Goal: Task Accomplishment & Management: Complete application form

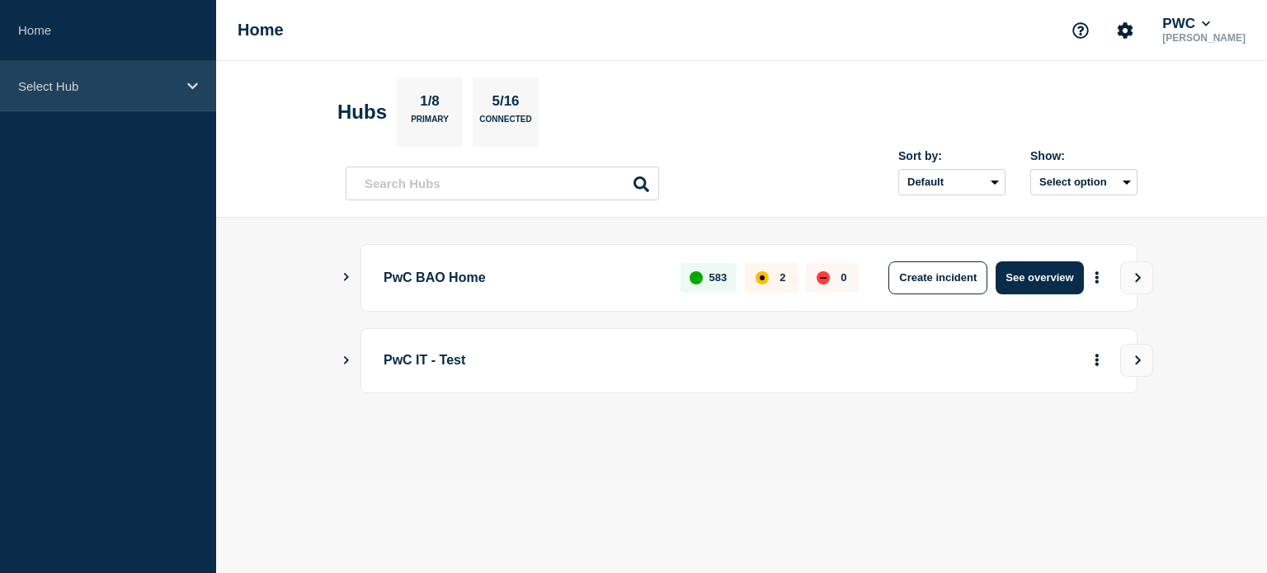
click at [194, 80] on icon at bounding box center [192, 86] width 11 height 12
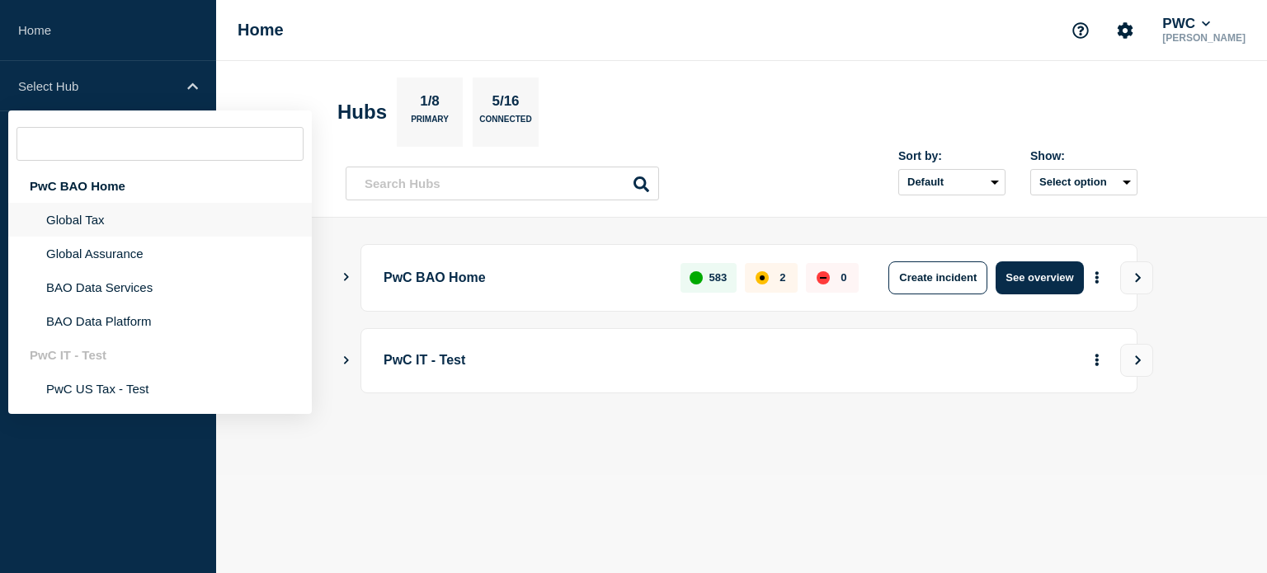
click at [155, 237] on li "Global Tax" at bounding box center [160, 254] width 304 height 34
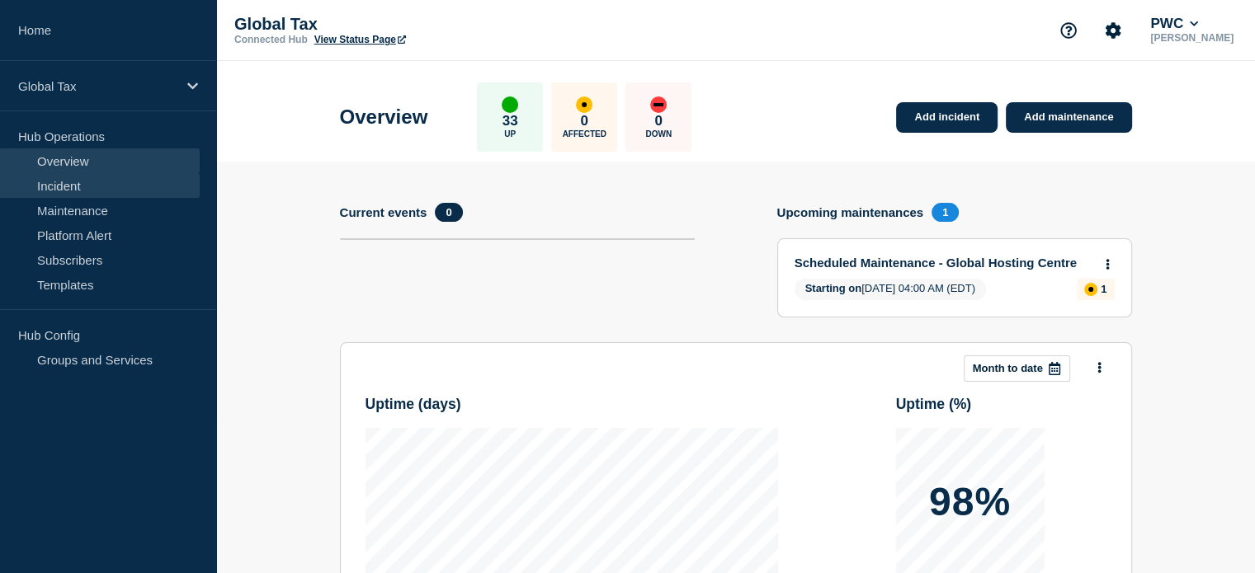
click at [105, 188] on link "Incident" at bounding box center [100, 185] width 200 height 25
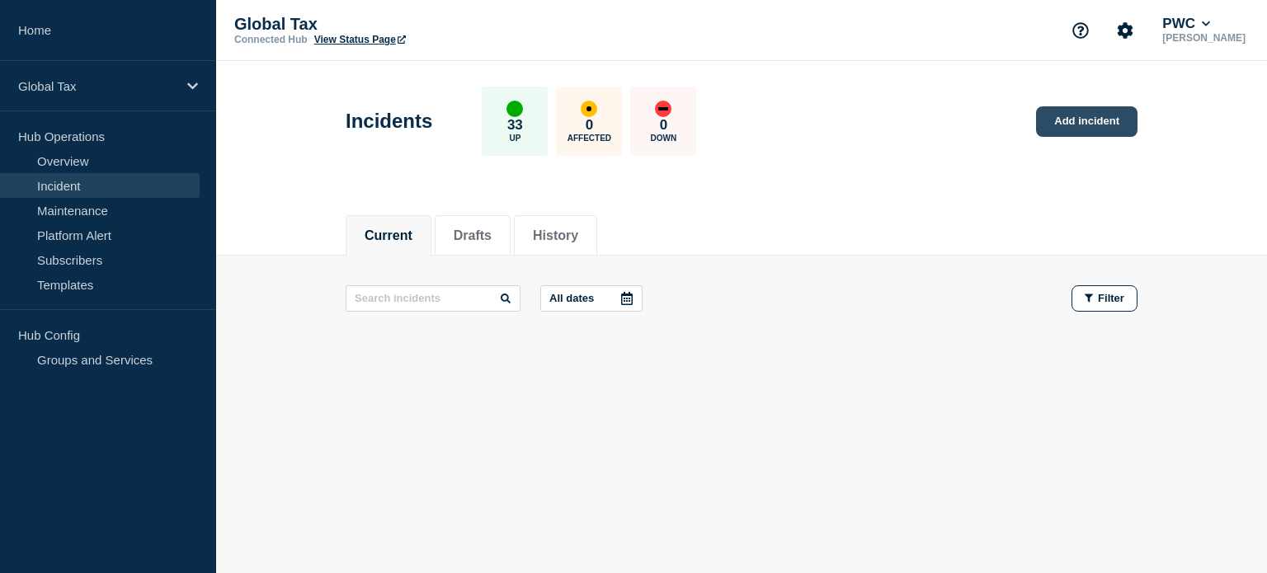
click at [1051, 125] on link "Add incident" at bounding box center [1086, 121] width 101 height 31
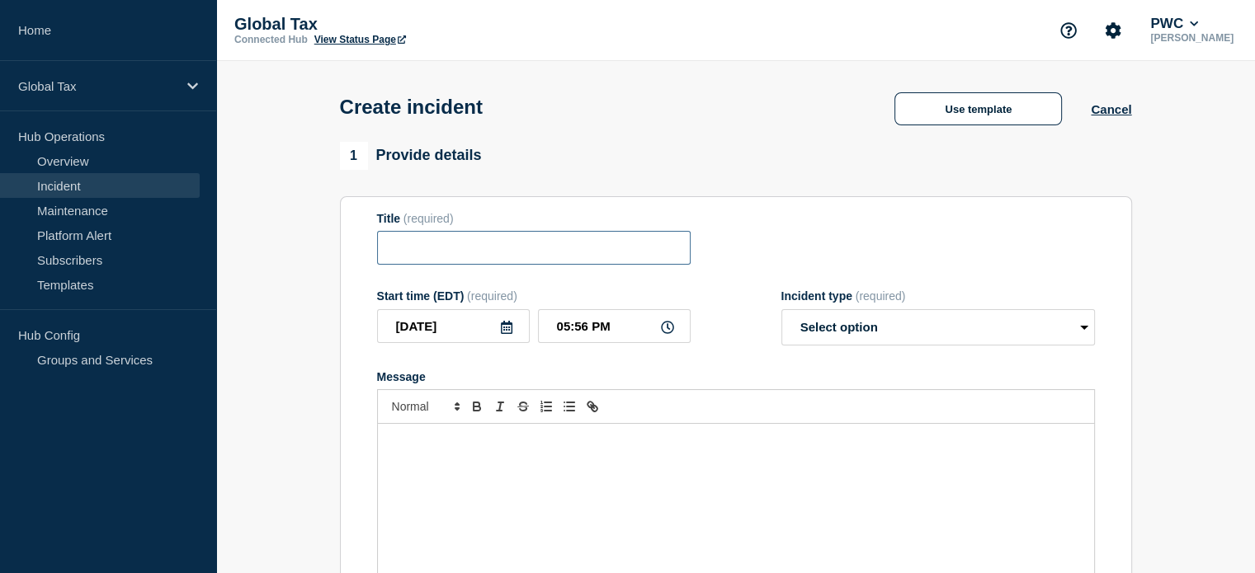
click at [555, 253] on input "Title" at bounding box center [534, 248] width 314 height 34
type input "Sigh"
click at [970, 114] on button "Use template" at bounding box center [977, 108] width 167 height 33
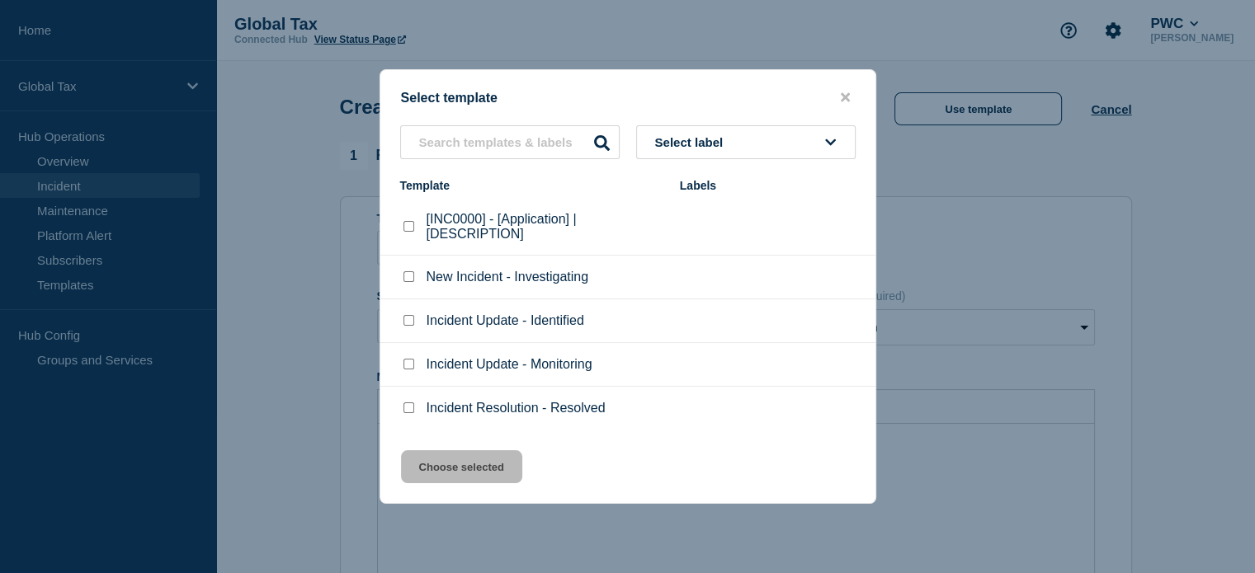
click at [403, 323] on input "Incident Update - Identified checkbox" at bounding box center [408, 320] width 11 height 11
checkbox input "true"
drag, startPoint x: 449, startPoint y: 456, endPoint x: 454, endPoint y: 443, distance: 14.1
click at [449, 457] on button "Choose selected" at bounding box center [461, 466] width 121 height 33
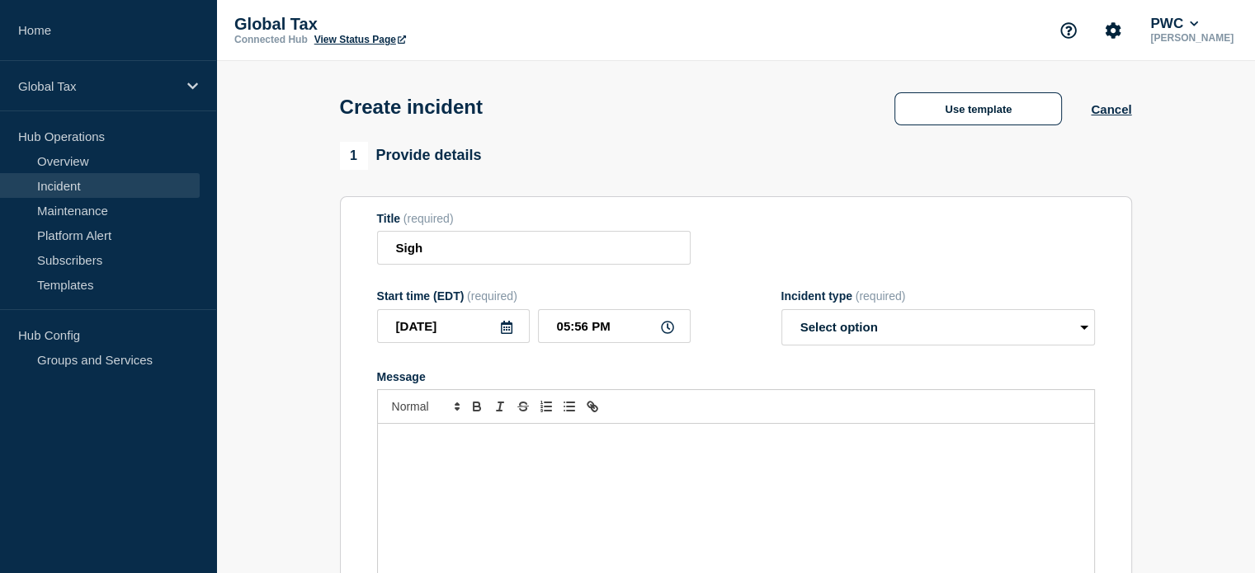
select select "identified"
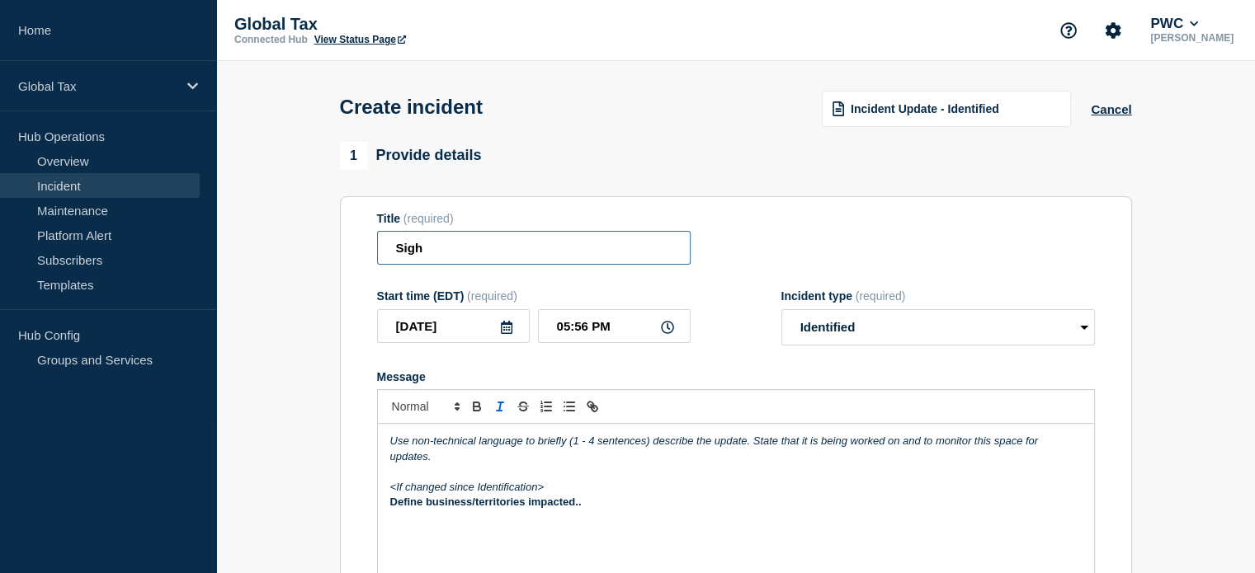
click at [453, 253] on input "Sigh" at bounding box center [534, 248] width 314 height 34
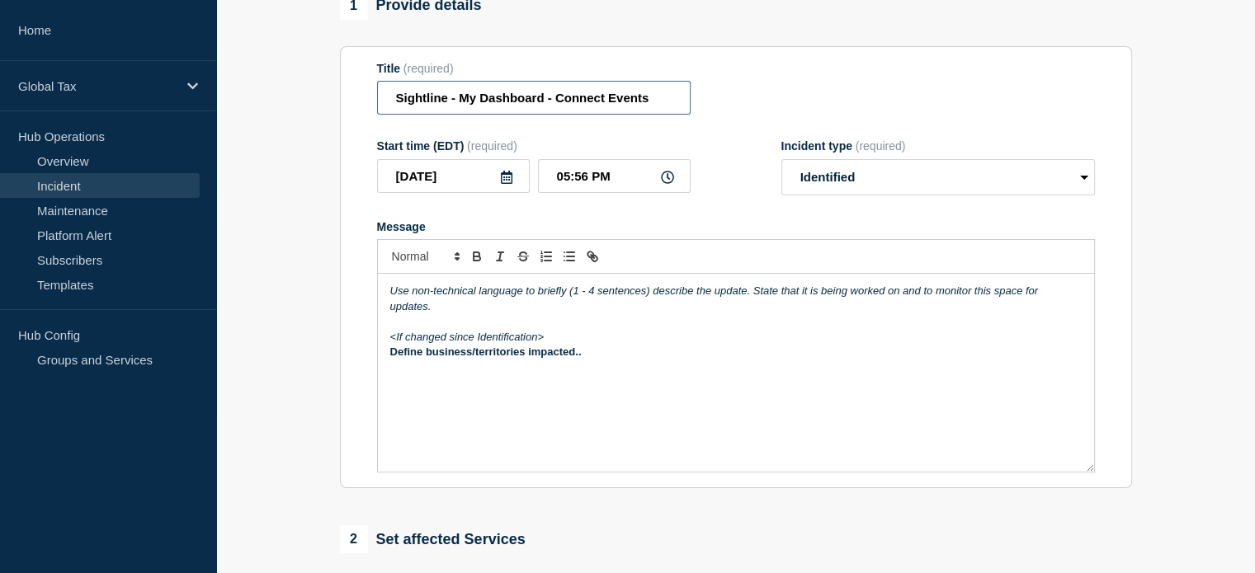
scroll to position [165, 0]
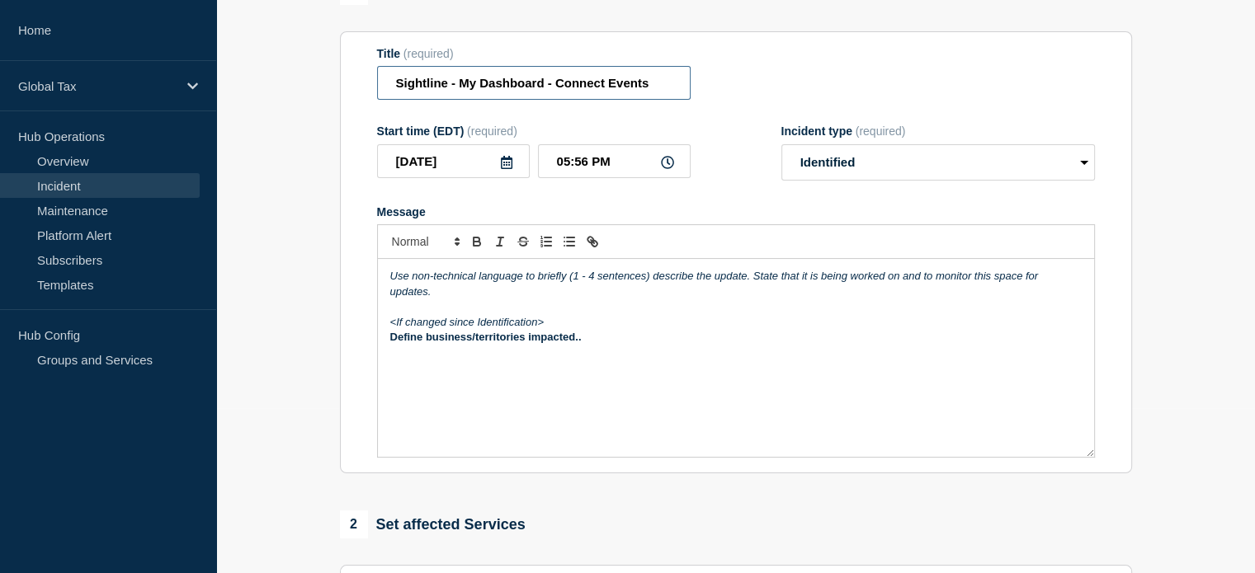
type input "Sightline - My Dashboard - Connect Events"
click at [566, 164] on input "05:56 PM" at bounding box center [614, 161] width 153 height 34
type input "01:30 PM"
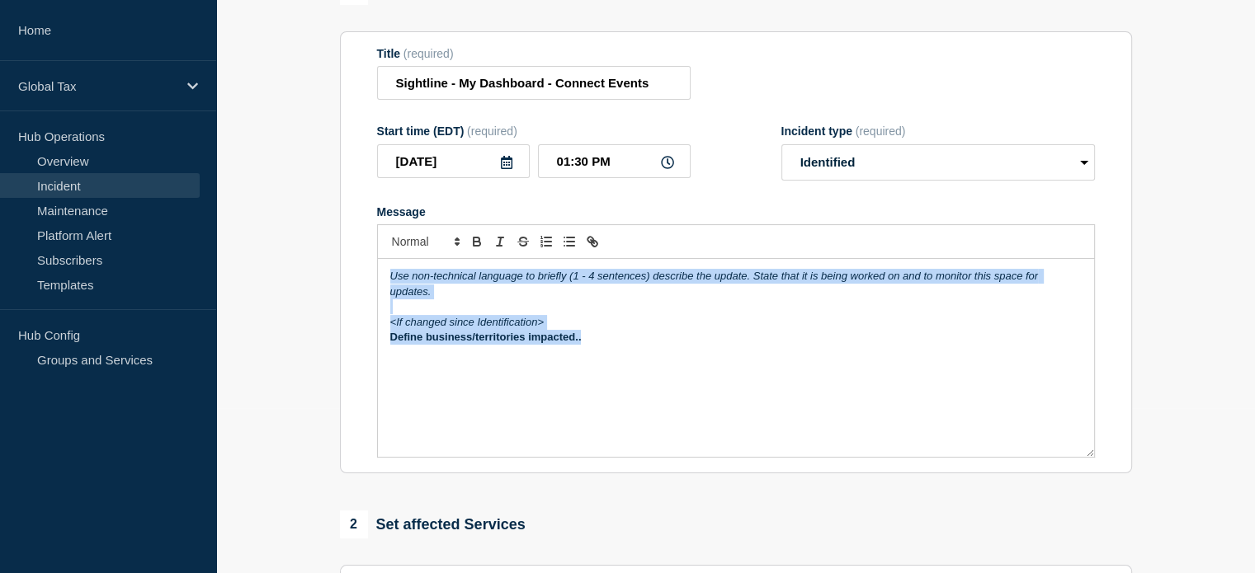
drag, startPoint x: 597, startPoint y: 342, endPoint x: 369, endPoint y: 276, distance: 237.9
click at [369, 276] on section "Title (required) Sightline - My Dashboard - Connect Events Start time (EDT) (re…" at bounding box center [736, 252] width 792 height 443
copy div "Use non-technical language to briefly (1 - 4 sentences) describe the update. St…"
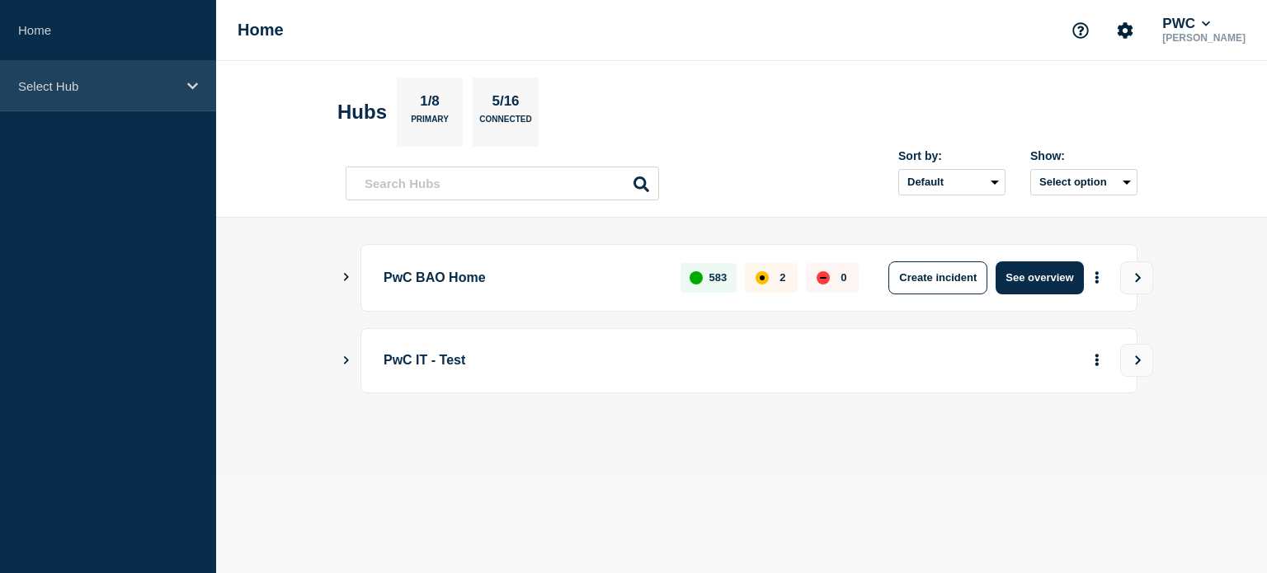
click at [180, 87] on div "Select Hub" at bounding box center [108, 86] width 216 height 50
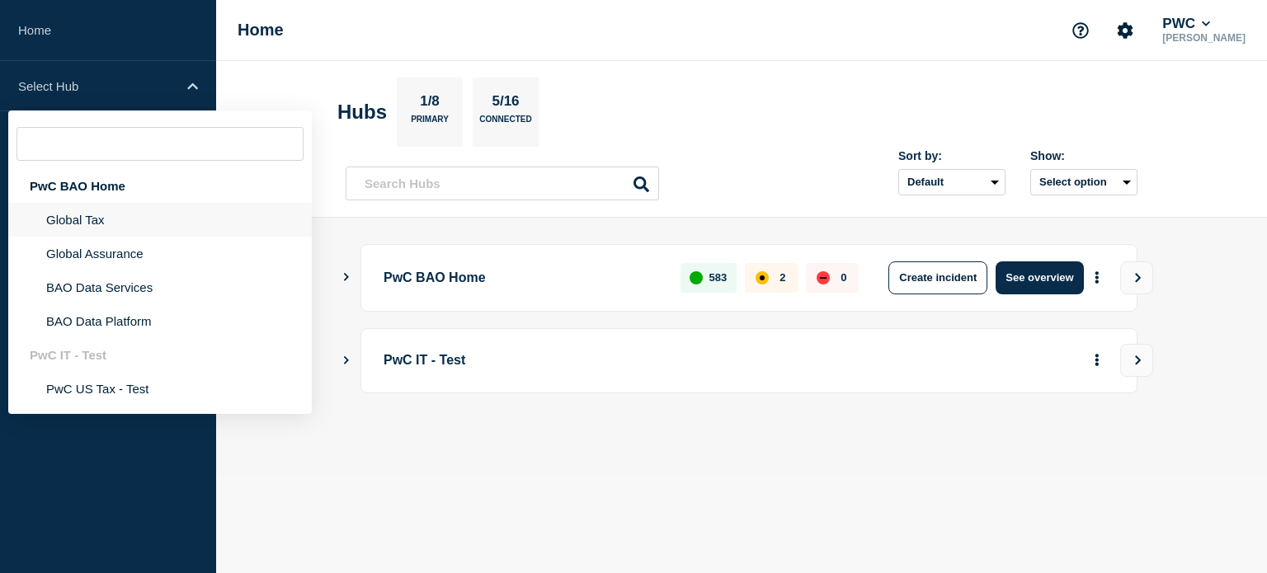
click at [163, 237] on li "Global Tax" at bounding box center [160, 254] width 304 height 34
